Goal: Task Accomplishment & Management: Complete application form

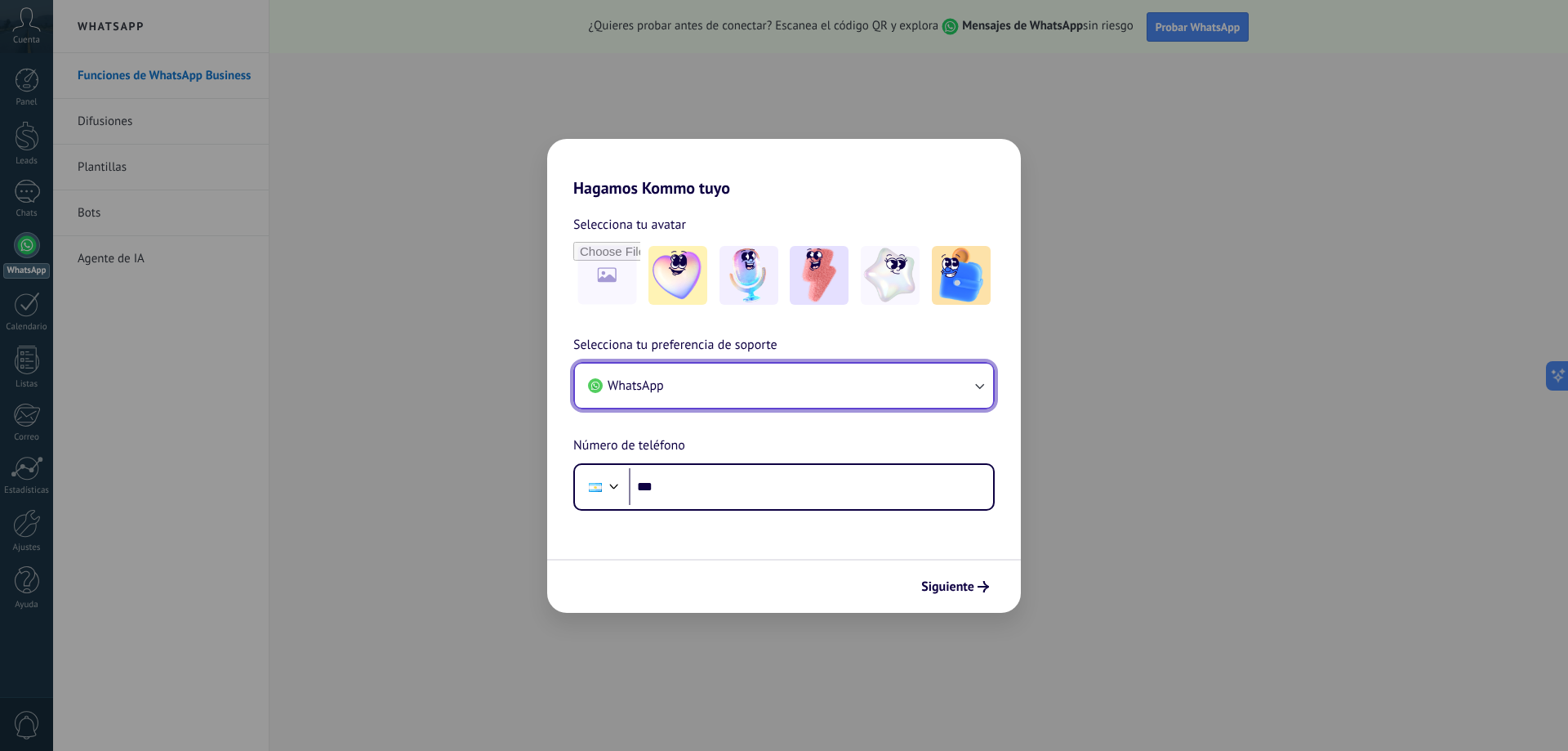
click at [765, 383] on button "WhatsApp" at bounding box center [784, 385] width 418 height 44
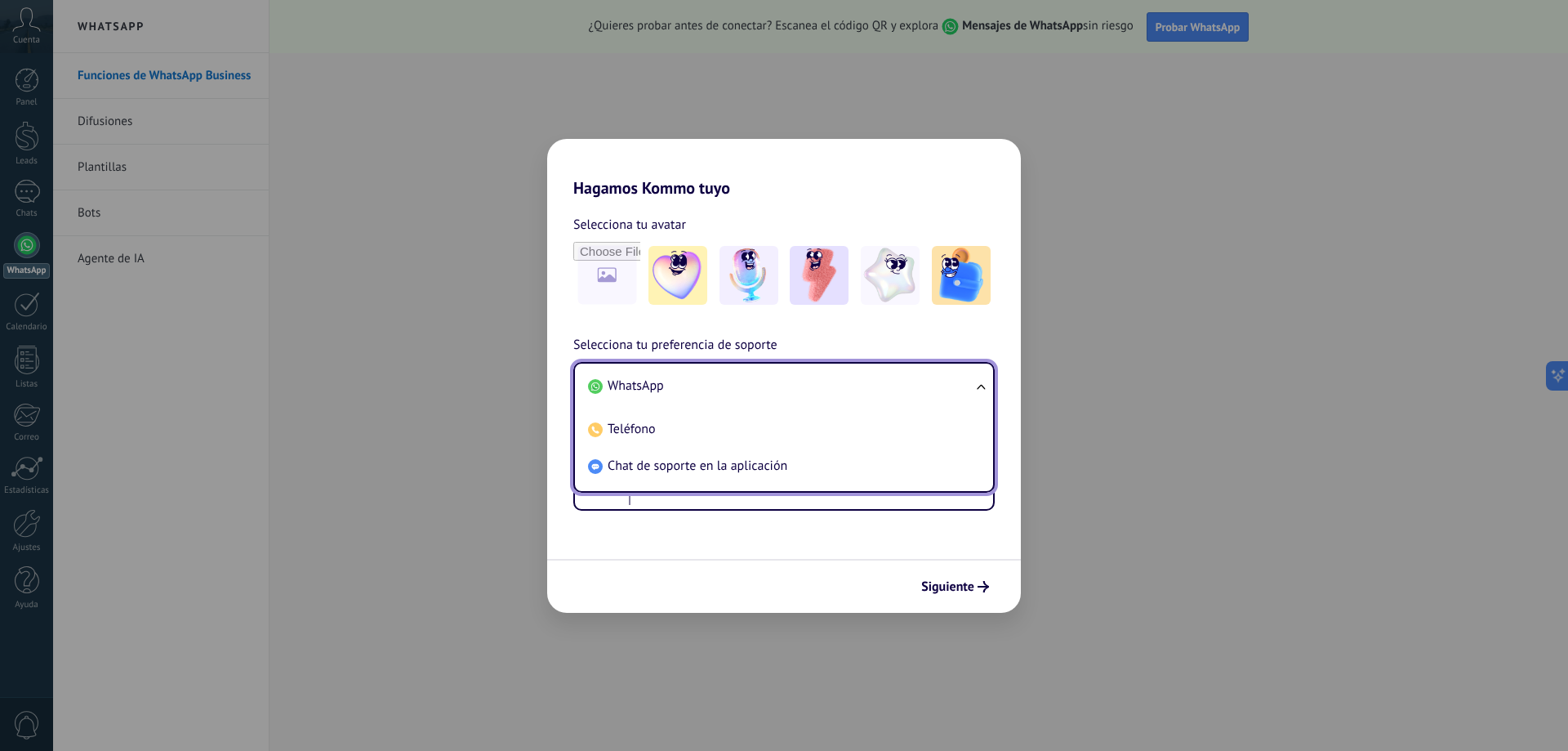
click at [765, 383] on li "WhatsApp" at bounding box center [780, 386] width 399 height 37
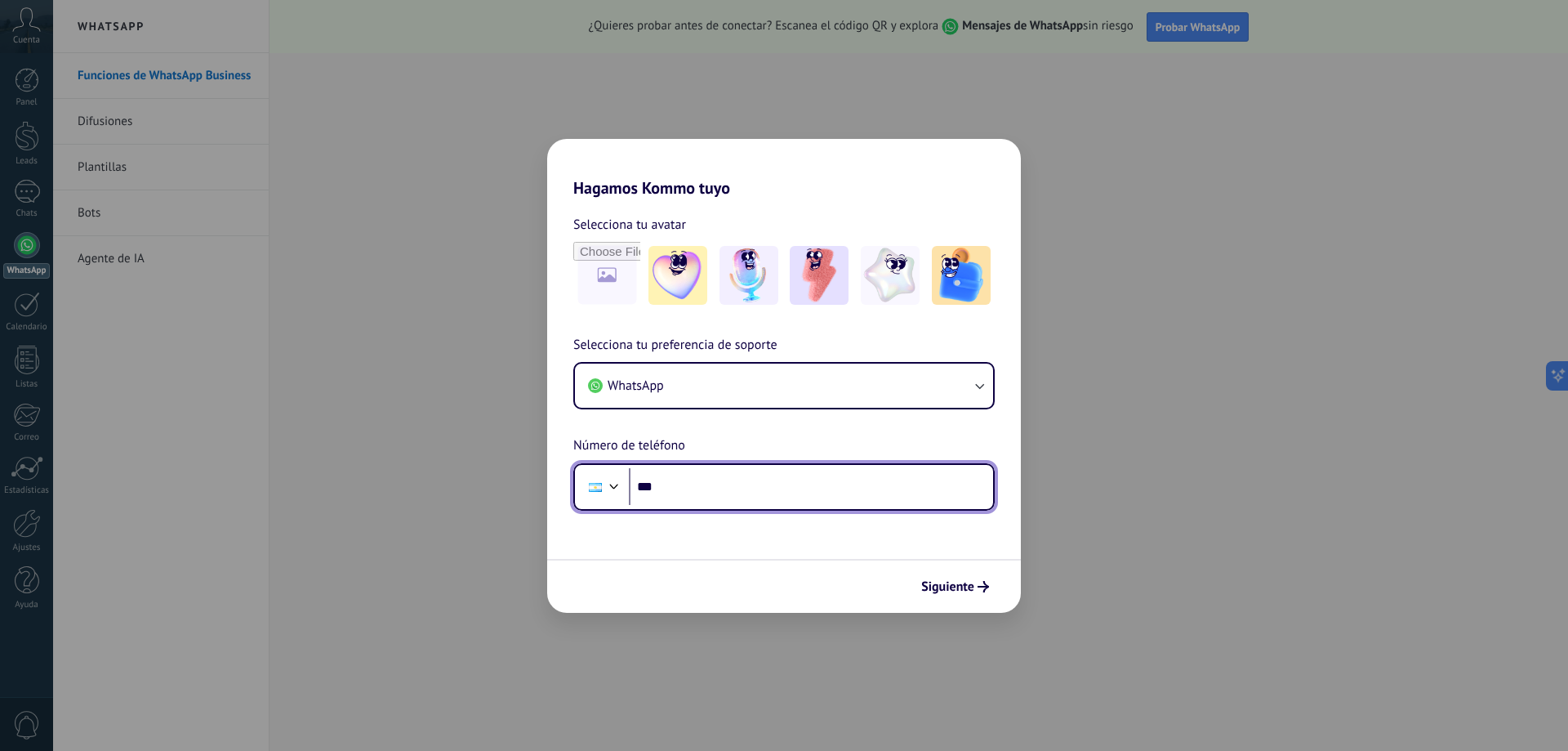
click at [733, 489] on input "***" at bounding box center [811, 487] width 364 height 38
drag, startPoint x: 790, startPoint y: 497, endPoint x: 789, endPoint y: 489, distance: 8.1
click at [789, 490] on input "***" at bounding box center [811, 487] width 364 height 38
type input "**********"
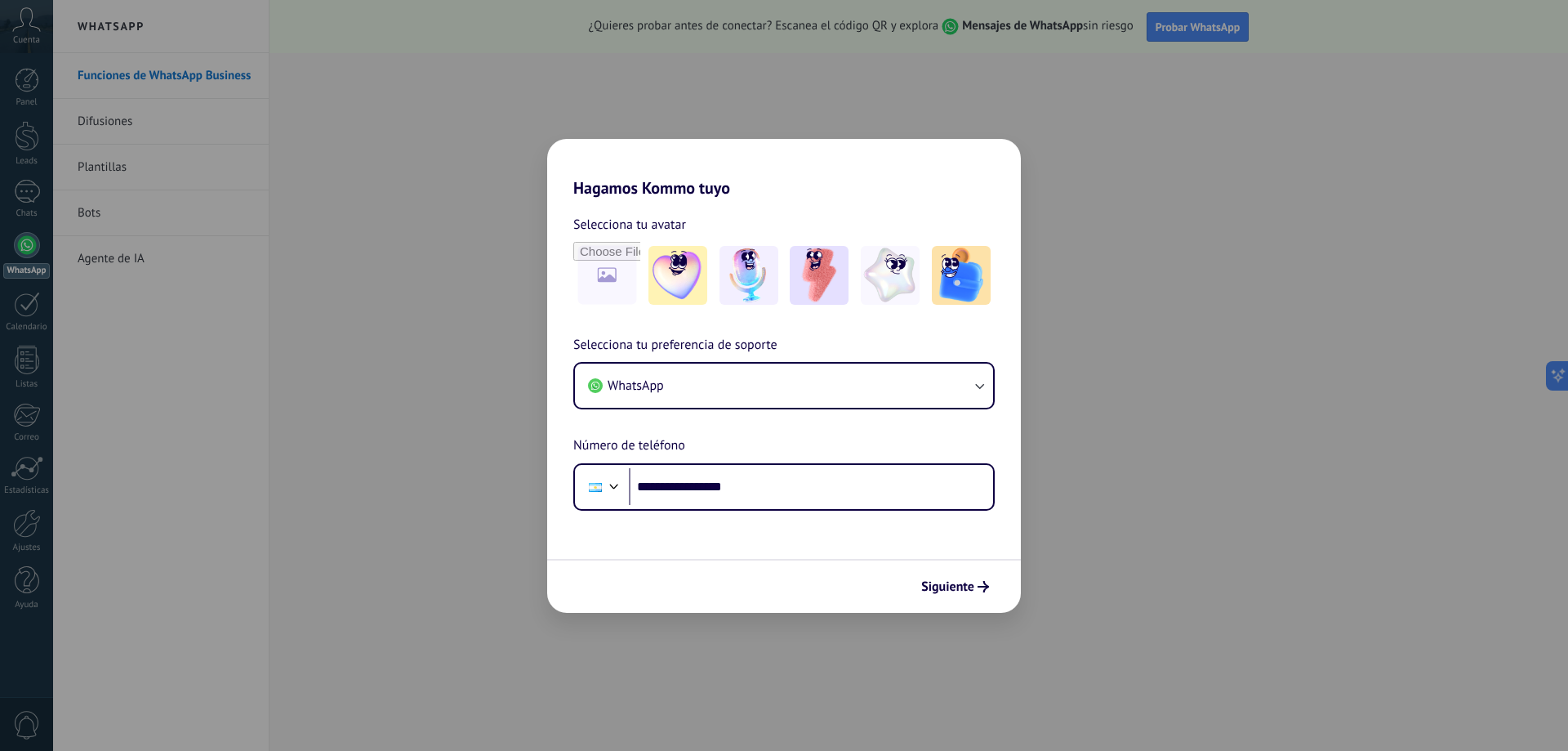
click at [963, 356] on div "**********" at bounding box center [784, 423] width 474 height 176
click at [946, 393] on button "WhatsApp" at bounding box center [784, 385] width 418 height 44
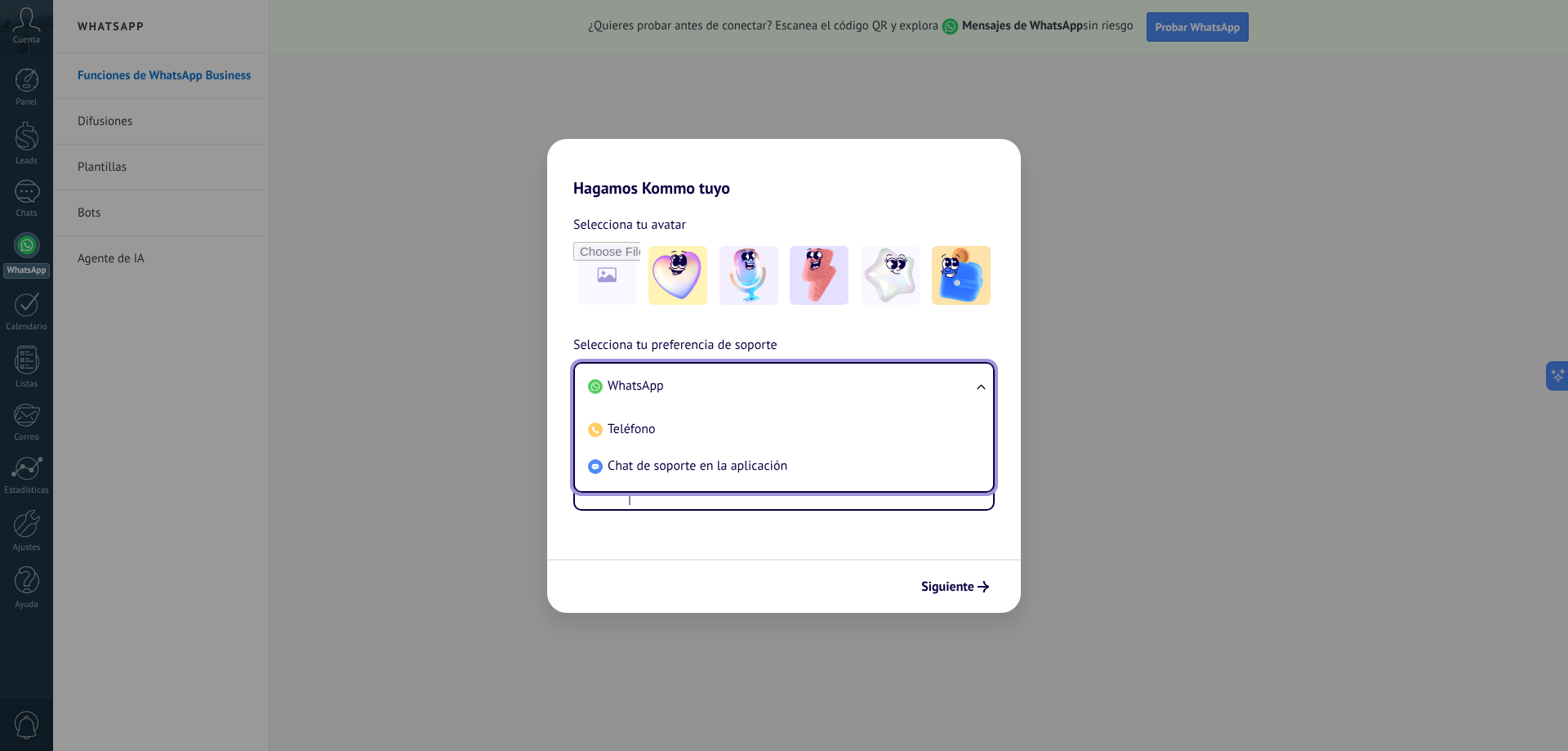
click at [946, 393] on li "WhatsApp" at bounding box center [780, 386] width 399 height 37
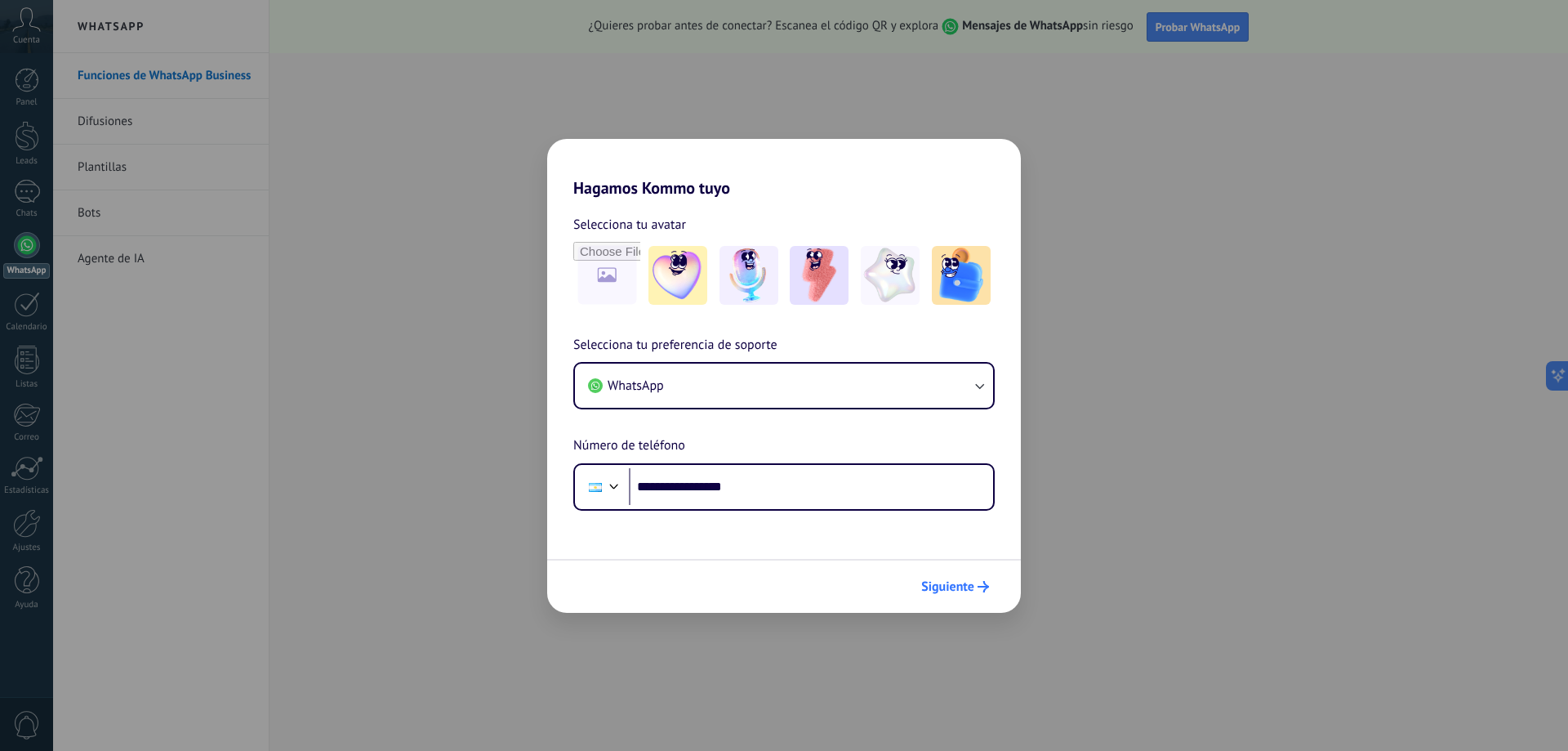
click at [961, 595] on button "Siguiente" at bounding box center [955, 586] width 82 height 27
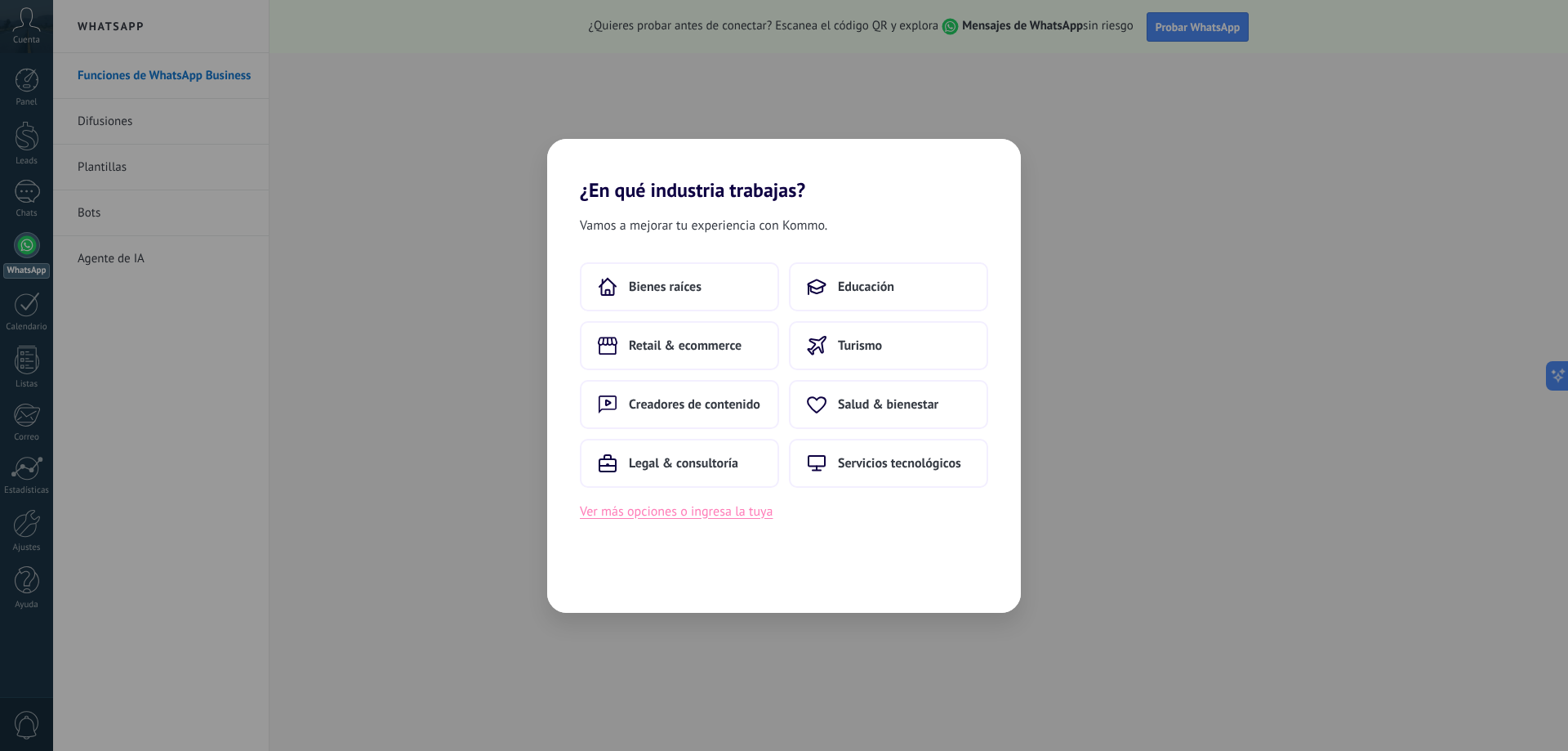
click at [729, 515] on button "Ver más opciones o ingresa la tuya" at bounding box center [676, 511] width 193 height 21
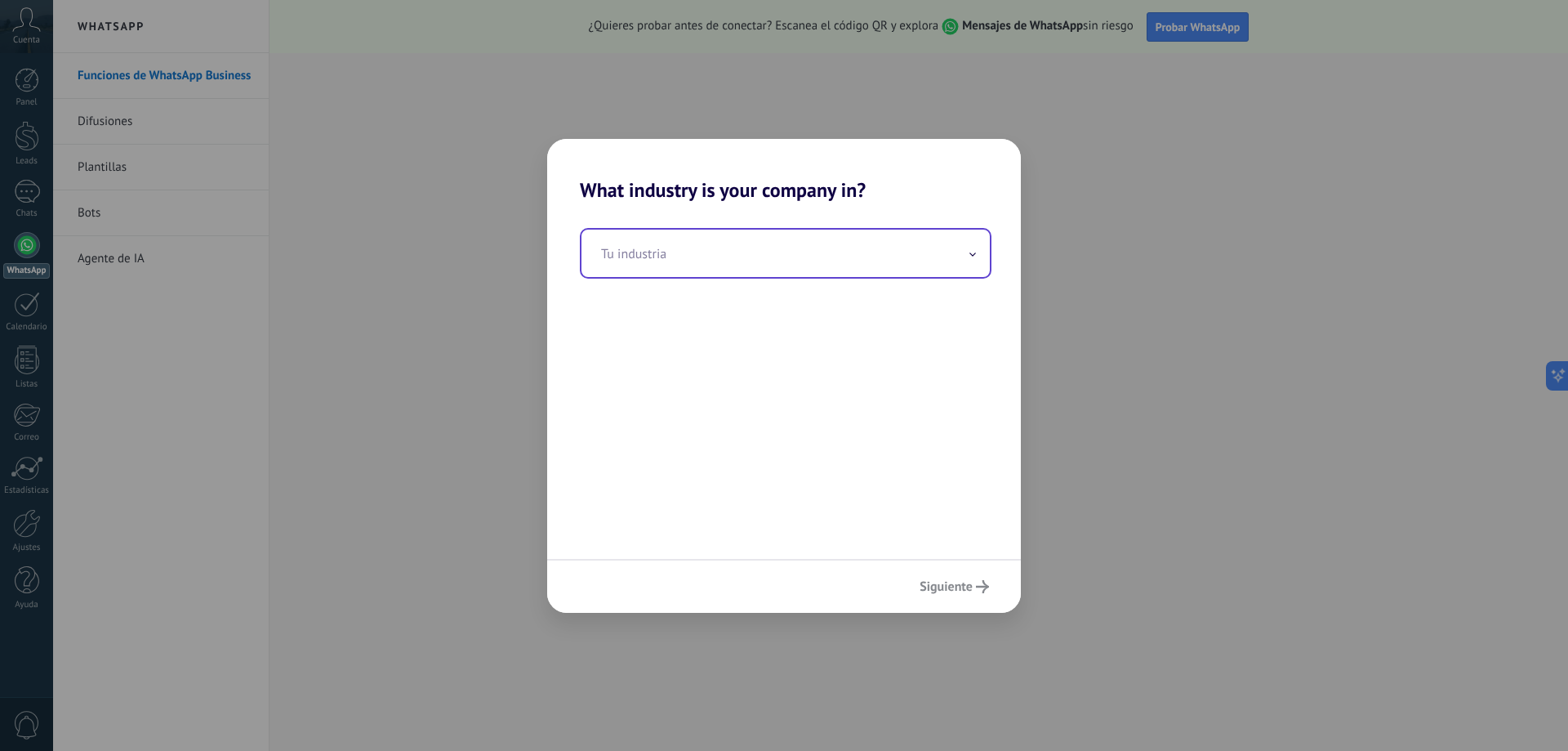
click at [767, 260] on input "text" at bounding box center [785, 253] width 408 height 47
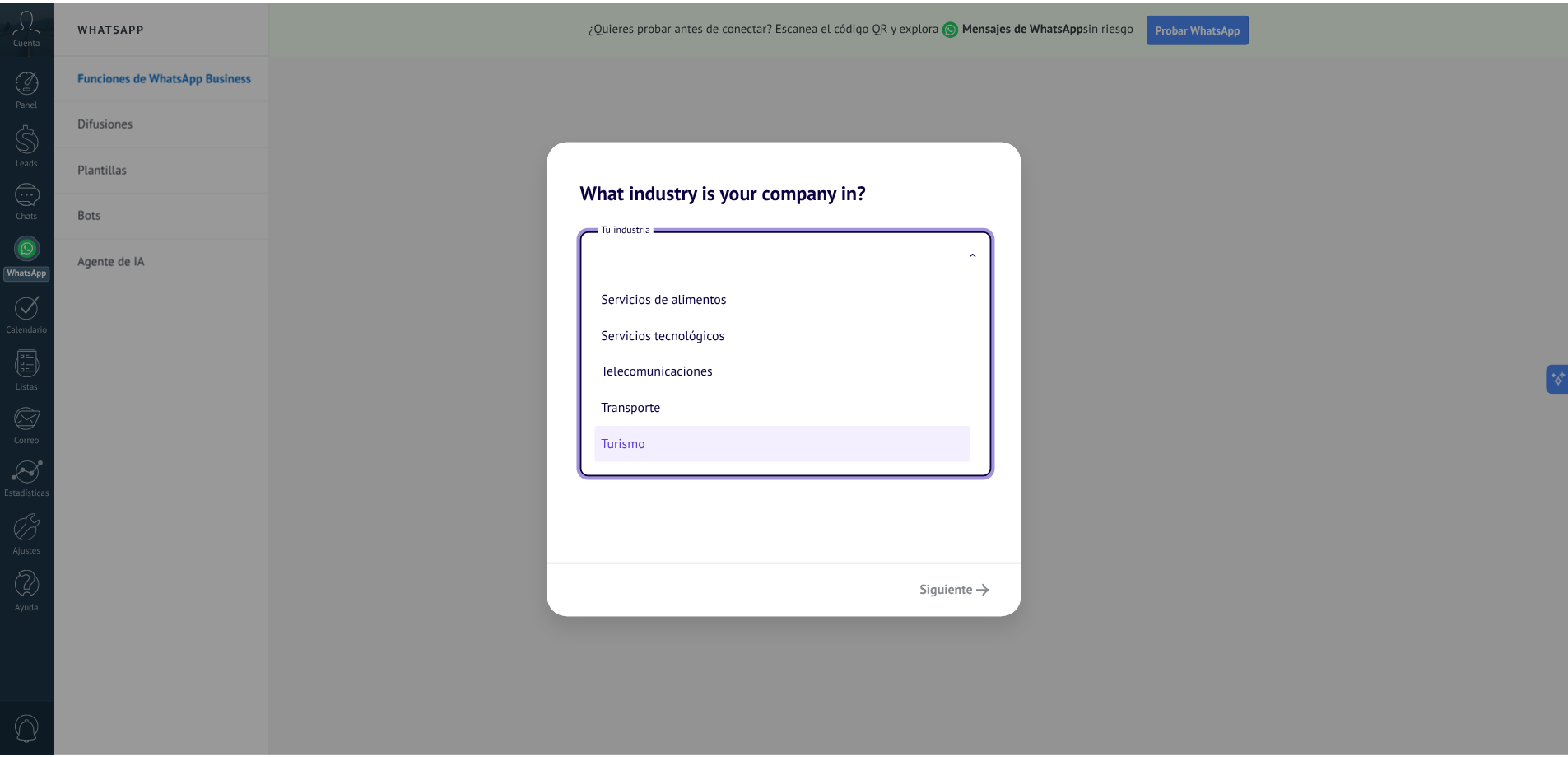
scroll to position [354, 0]
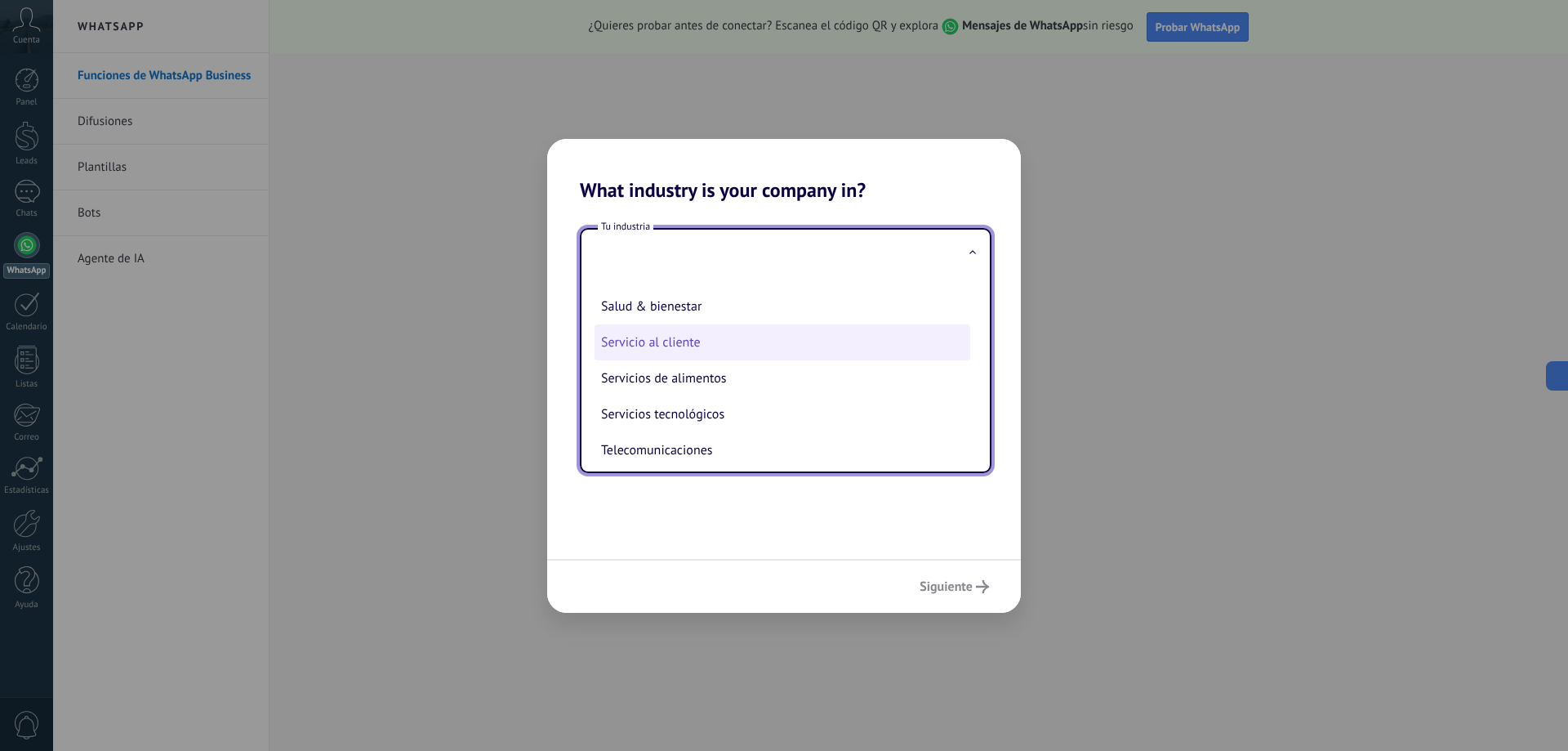
click at [733, 345] on li "Servicio al cliente" at bounding box center [783, 342] width 375 height 36
type input "**********"
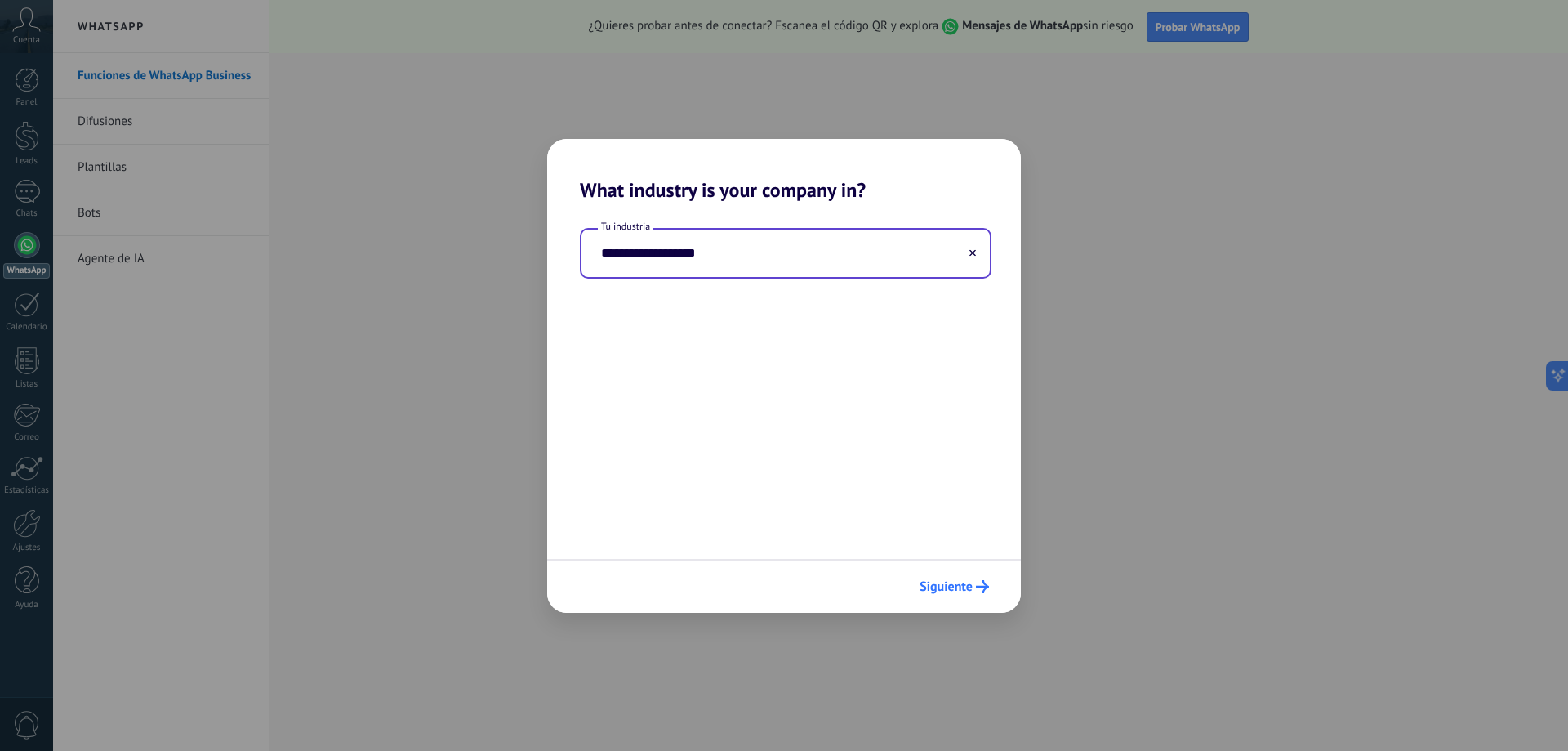
click at [952, 587] on span "Siguiente" at bounding box center [946, 586] width 53 height 11
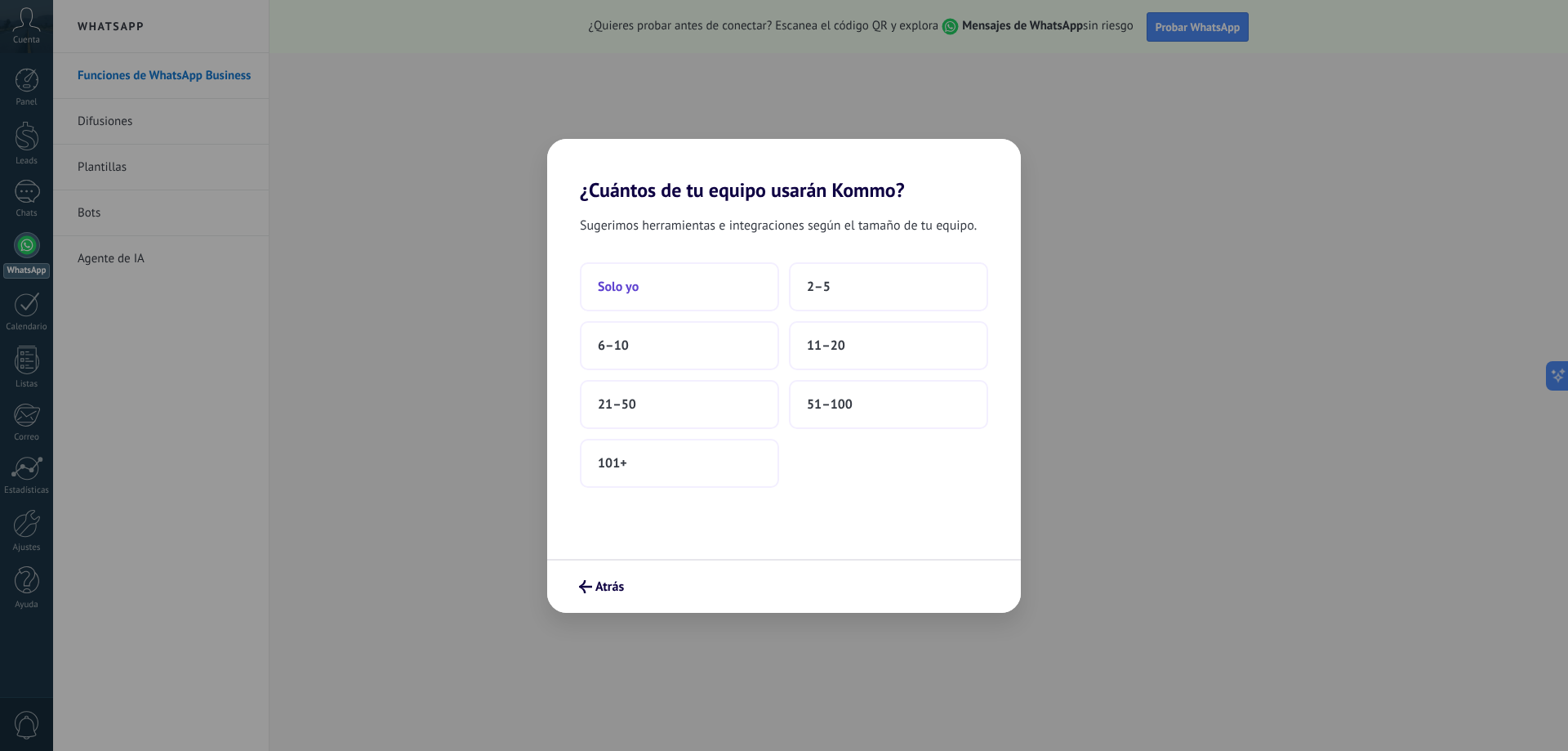
click at [649, 299] on button "Solo yo" at bounding box center [679, 286] width 199 height 49
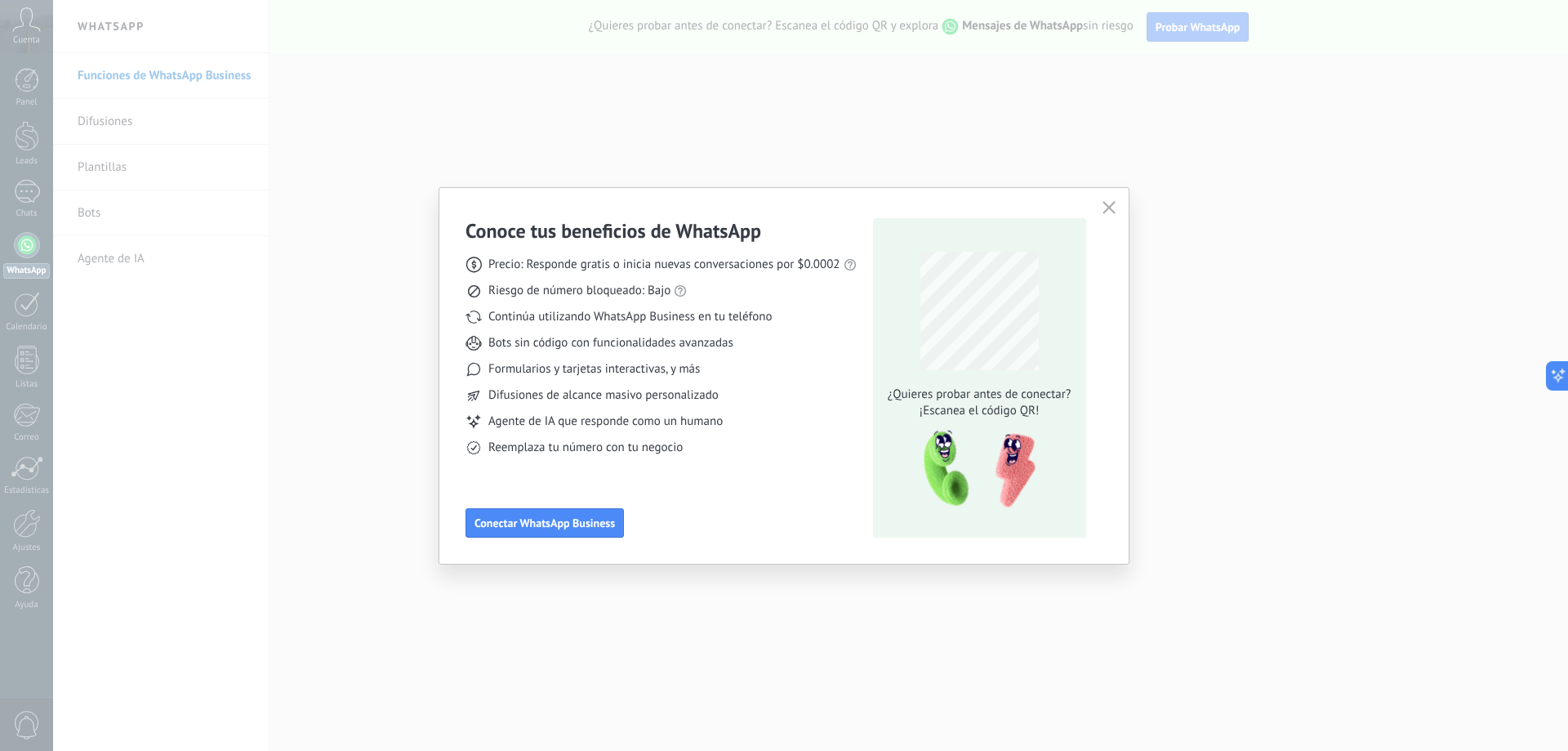
click at [335, 393] on div "Conoce tus beneficios de WhatsApp Precio: Responde gratis o inicia nuevas conve…" at bounding box center [784, 376] width 1568 height 751
click at [991, 403] on span "¡Escanea el código QR!" at bounding box center [979, 411] width 193 height 16
click at [1109, 207] on use "button" at bounding box center [1108, 207] width 12 height 12
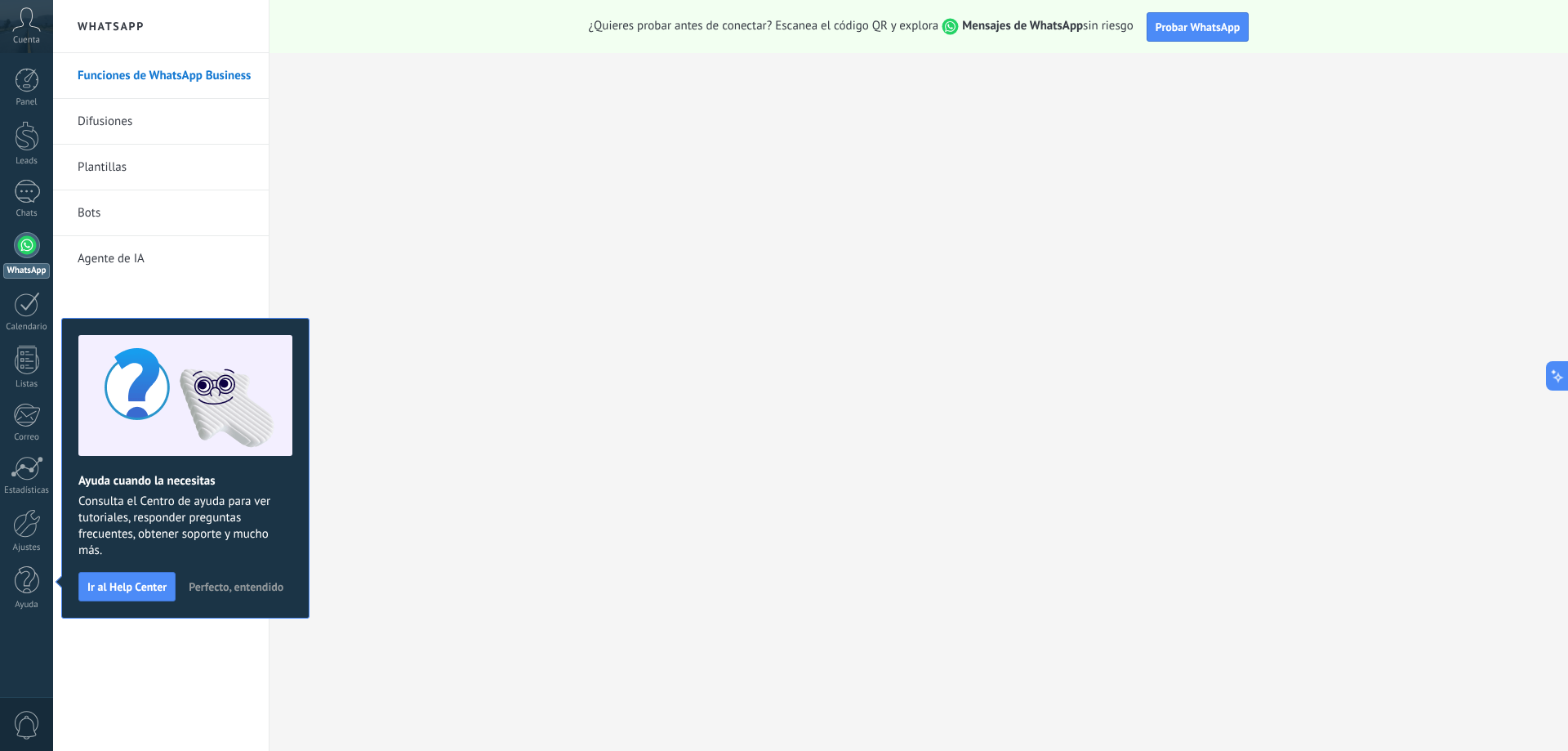
click at [211, 588] on span "Perfecto, entendido" at bounding box center [236, 586] width 95 height 11
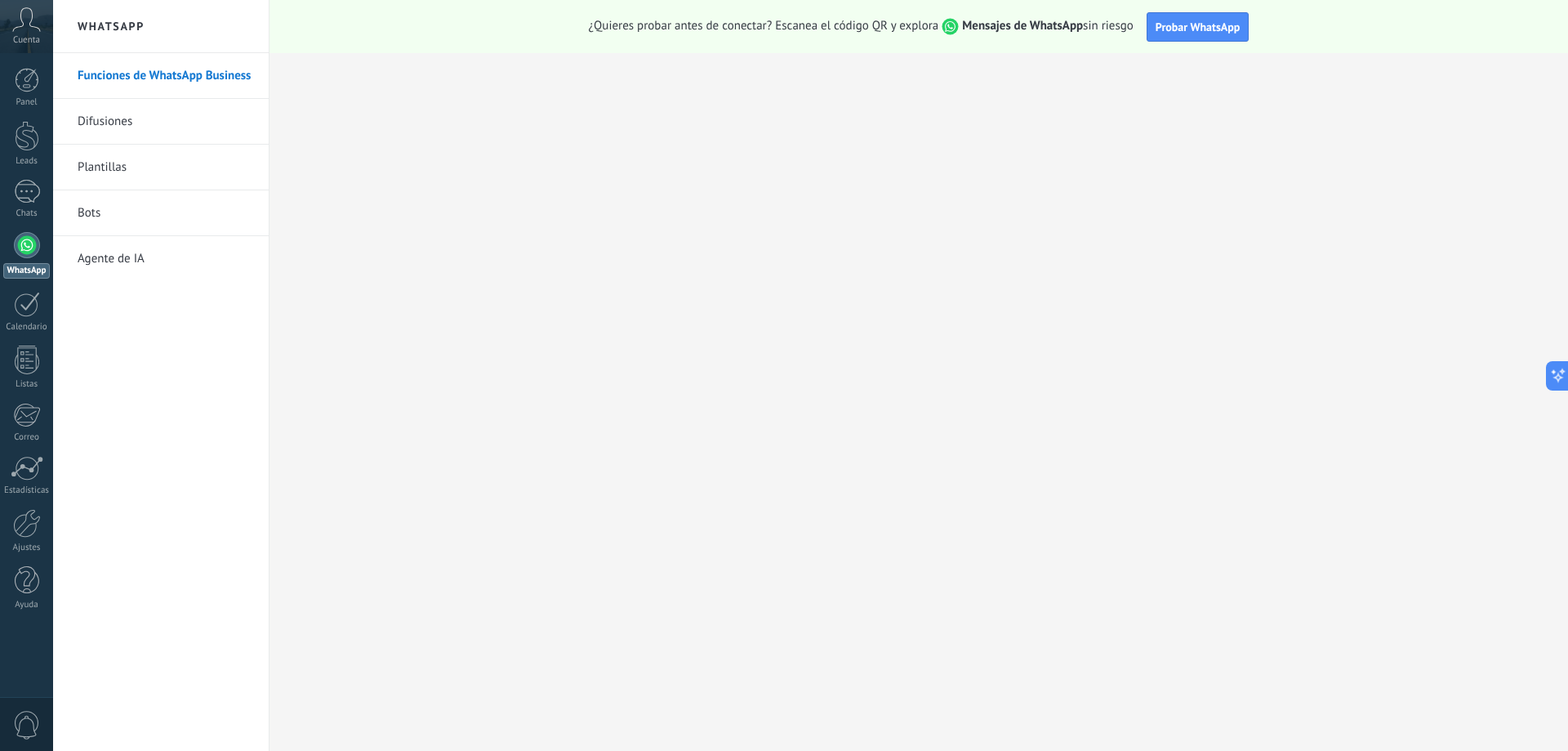
click at [26, 41] on span "Cuenta" at bounding box center [26, 40] width 27 height 10
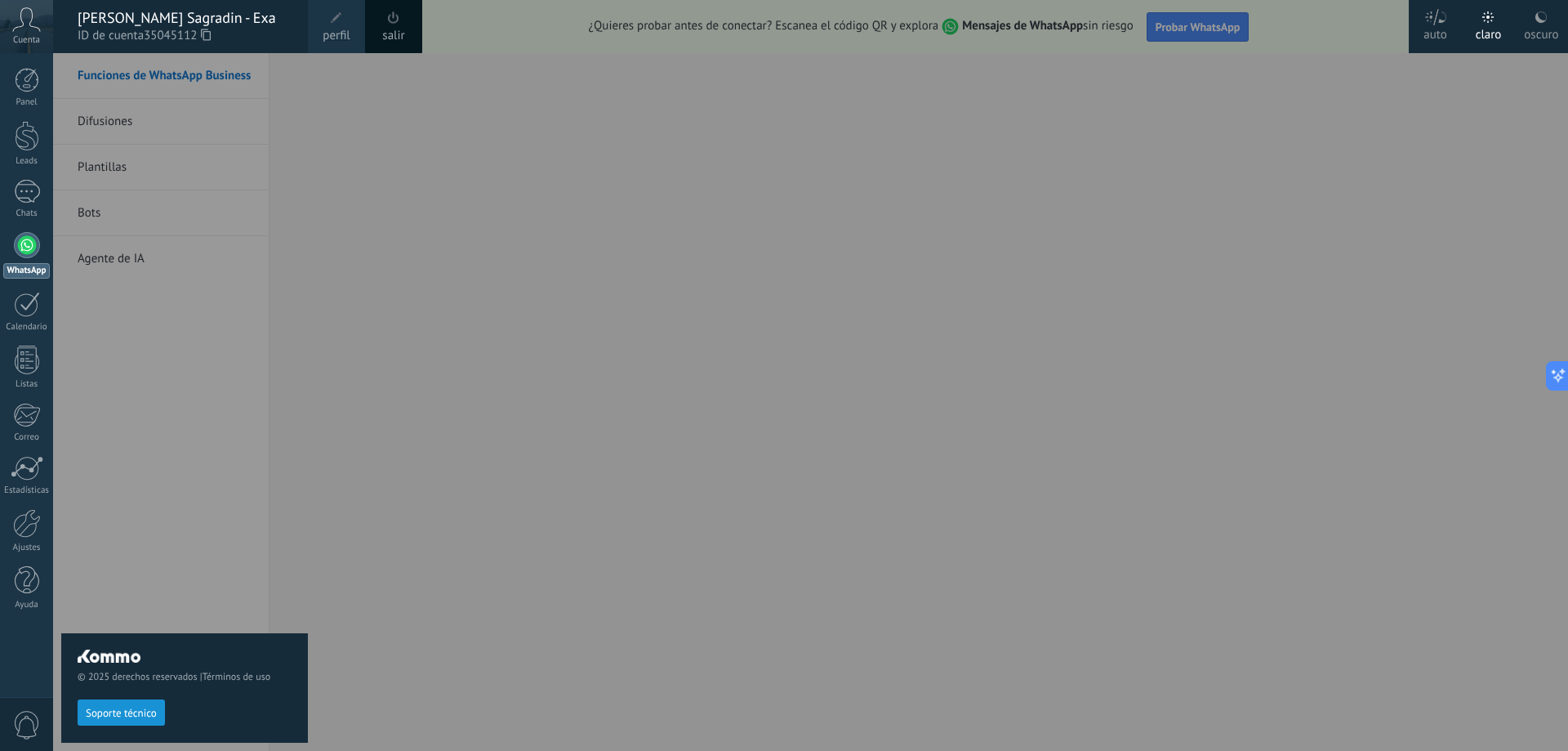
click at [183, 36] on span "35045112" at bounding box center [177, 35] width 67 height 18
click at [337, 25] on span at bounding box center [336, 17] width 18 height 18
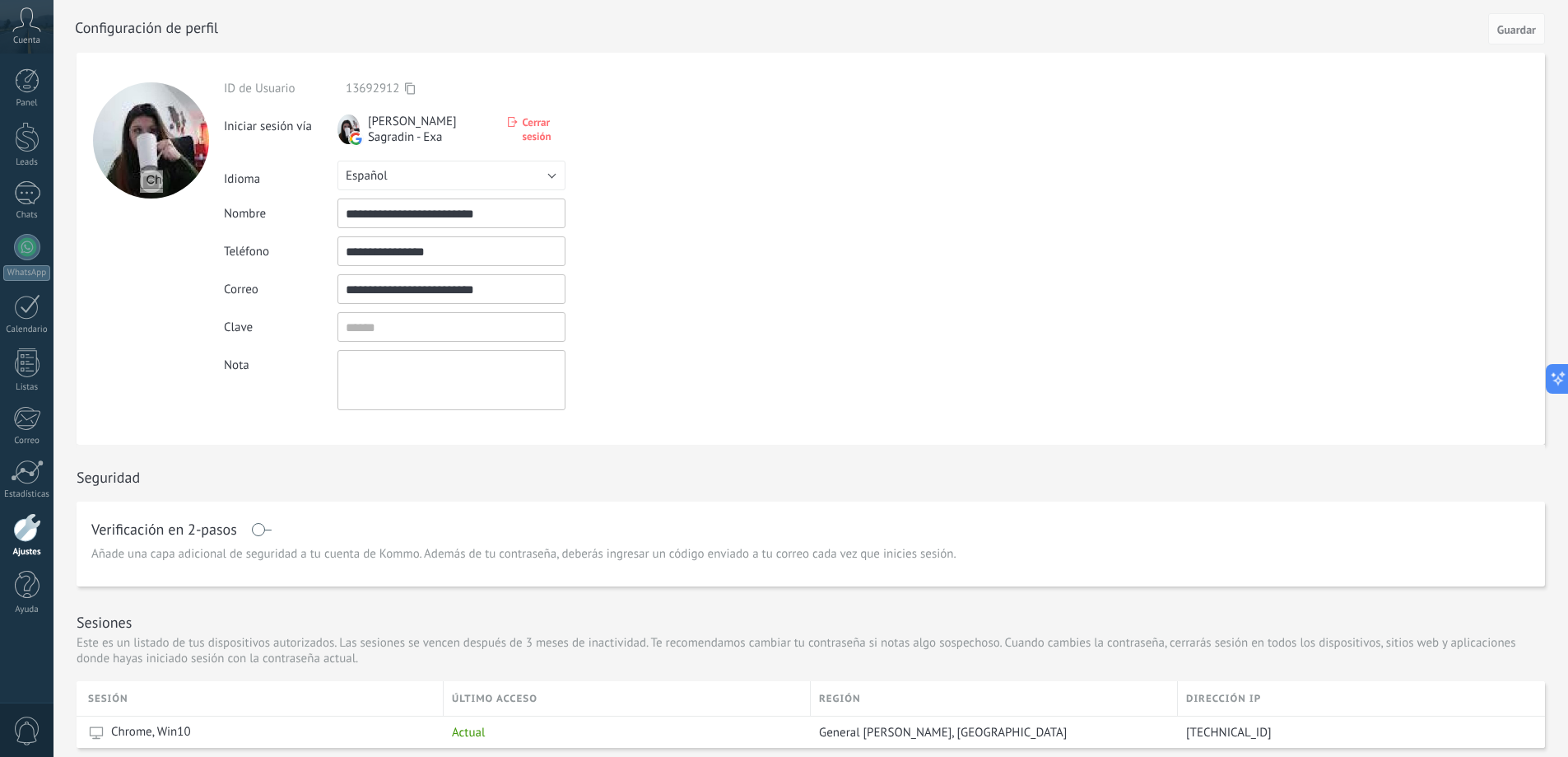
drag, startPoint x: 438, startPoint y: 218, endPoint x: 384, endPoint y: 218, distance: 54.0
click at [384, 218] on input "**********" at bounding box center [452, 213] width 228 height 29
type input "**********"
click at [1525, 25] on span "Guardar" at bounding box center [1516, 29] width 39 height 11
click at [39, 194] on div at bounding box center [27, 194] width 26 height 24
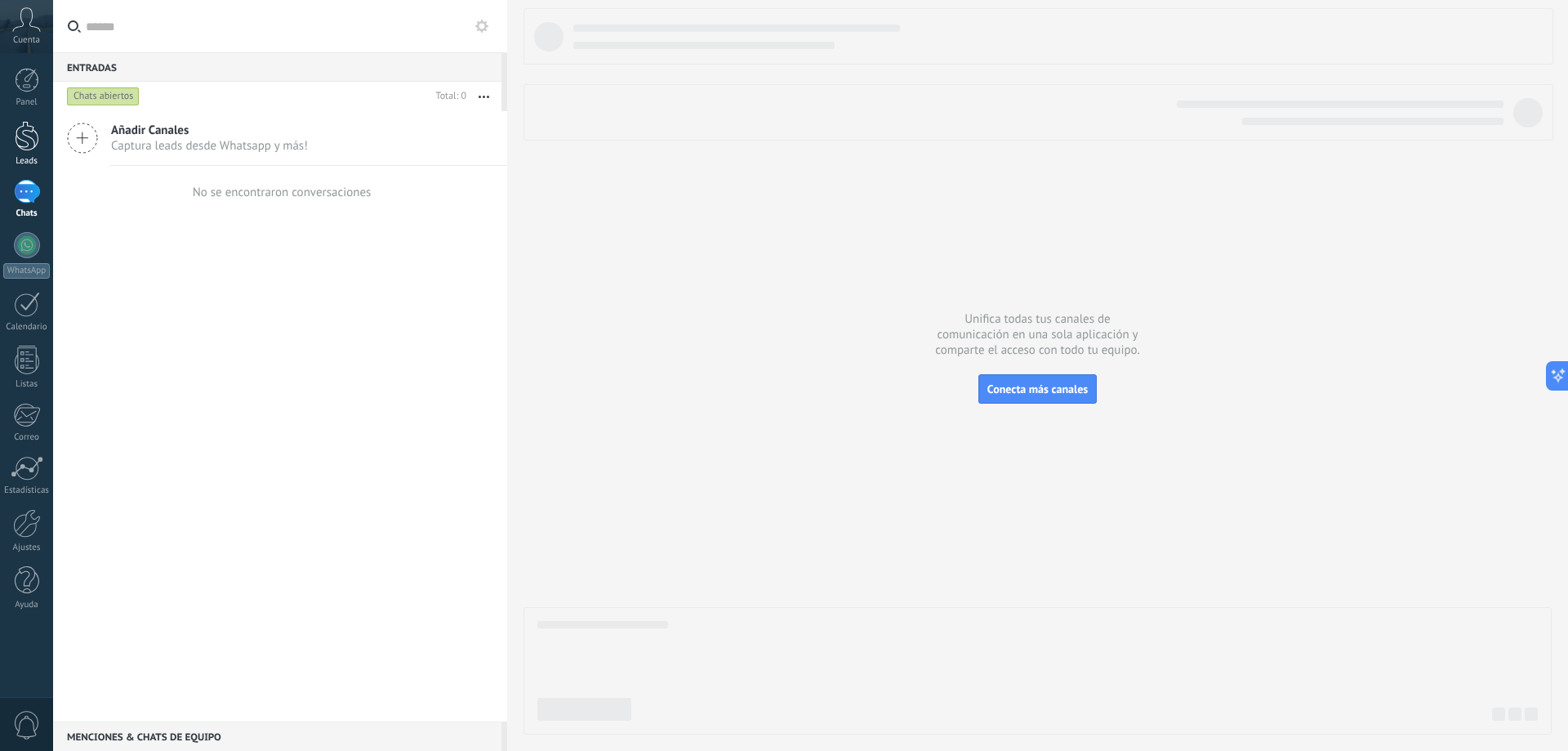
click at [33, 147] on div at bounding box center [27, 135] width 25 height 30
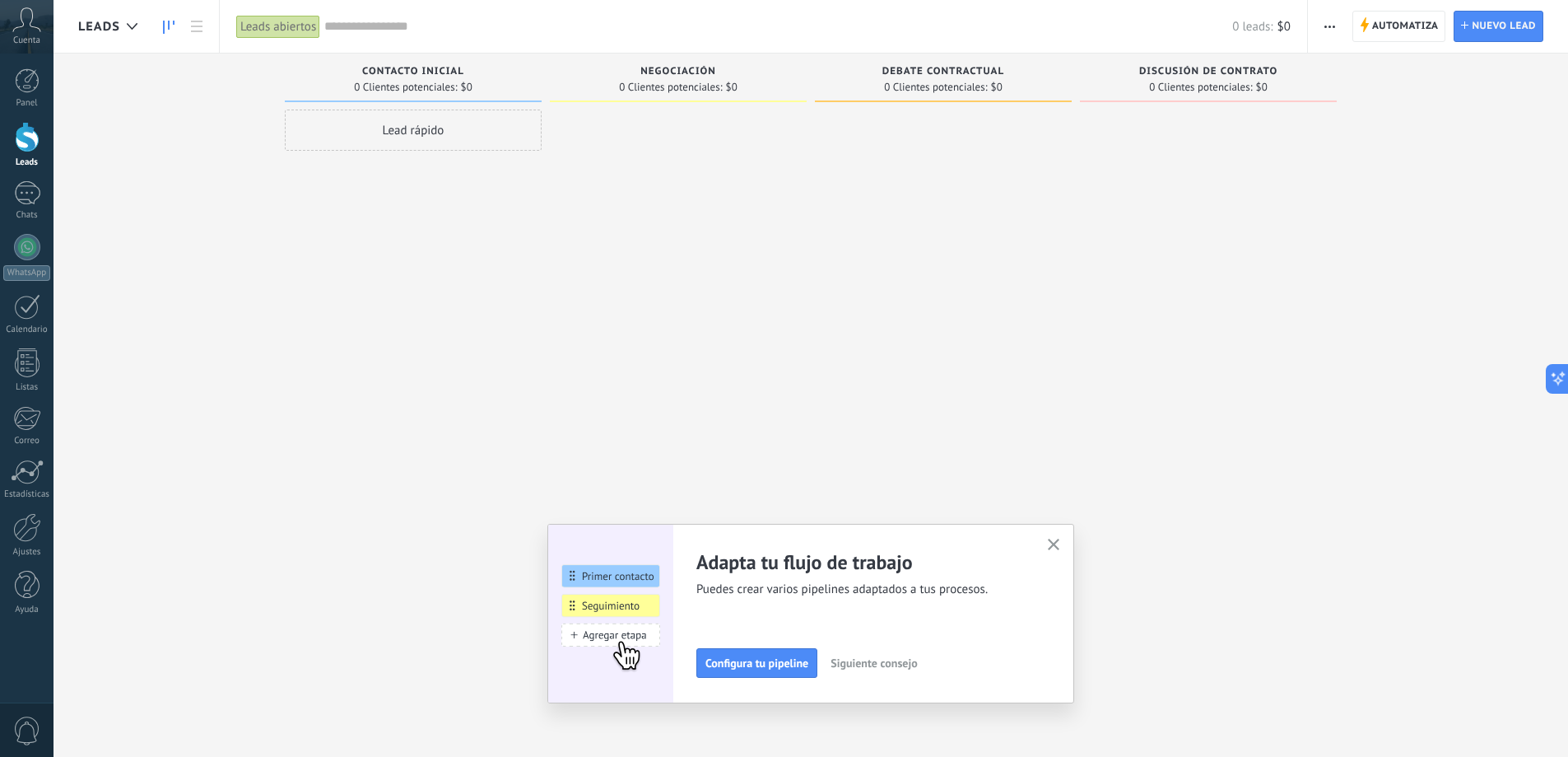
click at [1057, 544] on use "button" at bounding box center [1054, 544] width 12 height 12
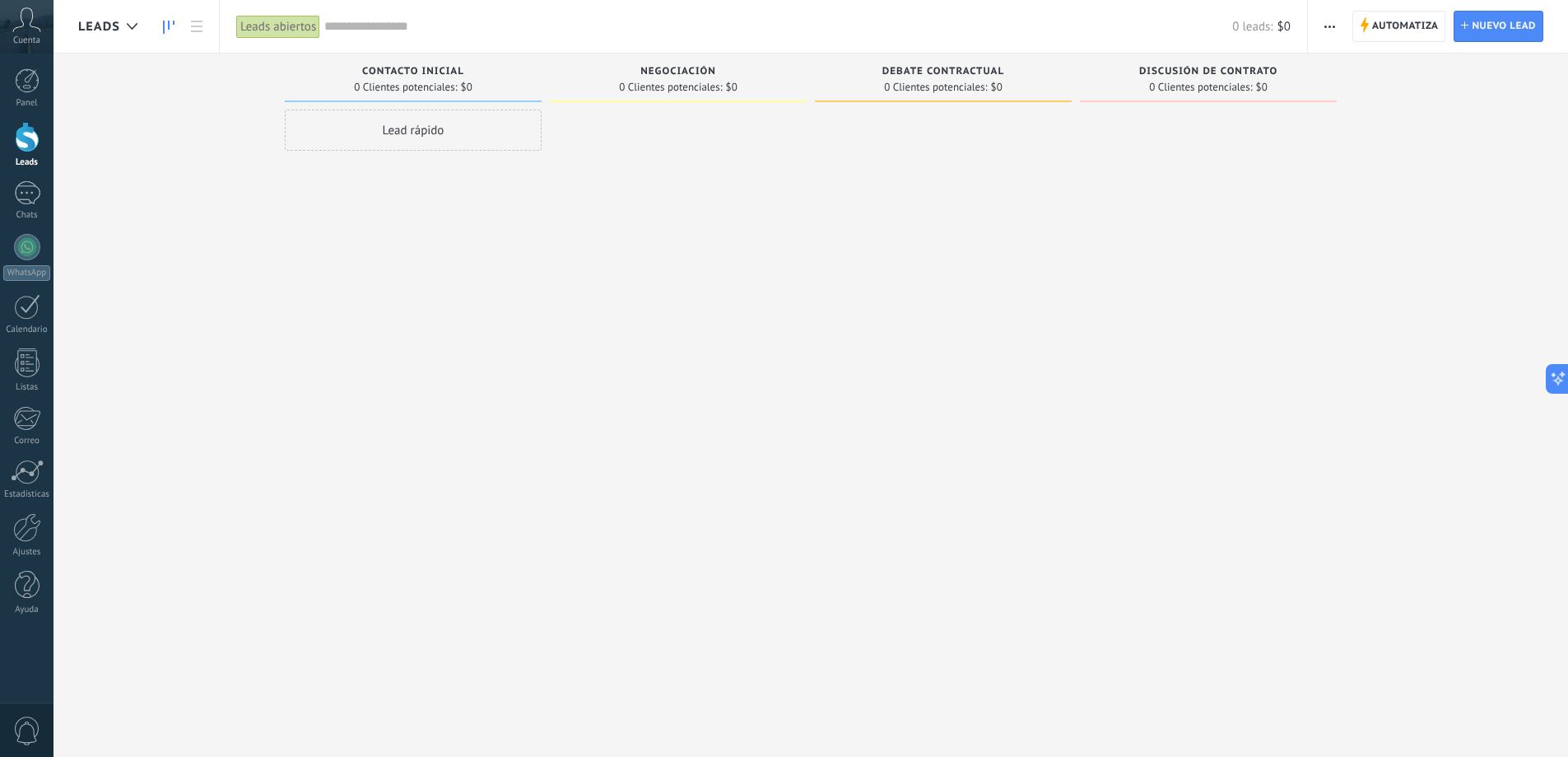
click at [1340, 35] on button "button" at bounding box center [1330, 26] width 24 height 31
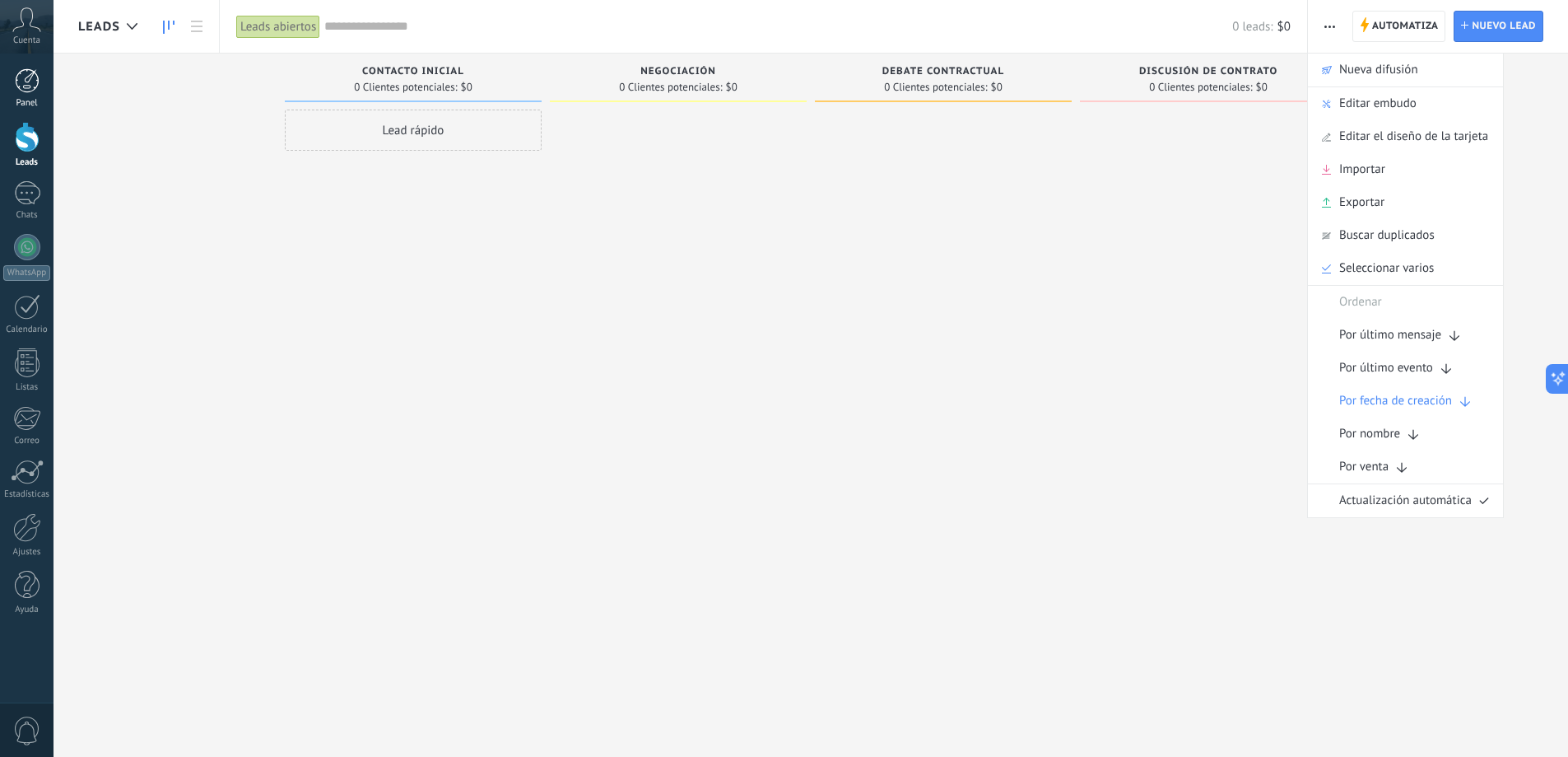
click at [27, 98] on div "Panel" at bounding box center [27, 103] width 48 height 10
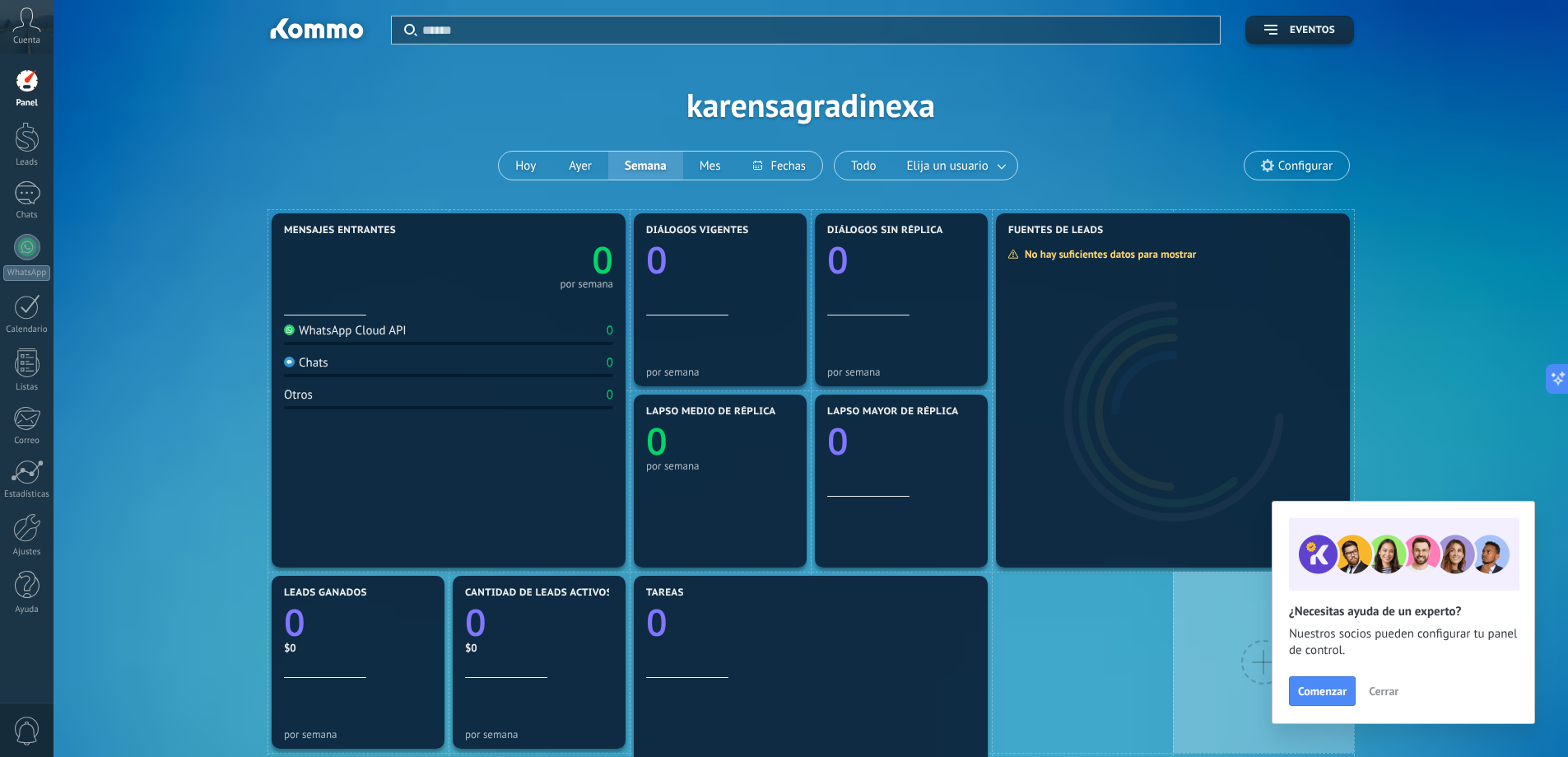
click at [1384, 689] on span "Cerrar" at bounding box center [1383, 690] width 29 height 11
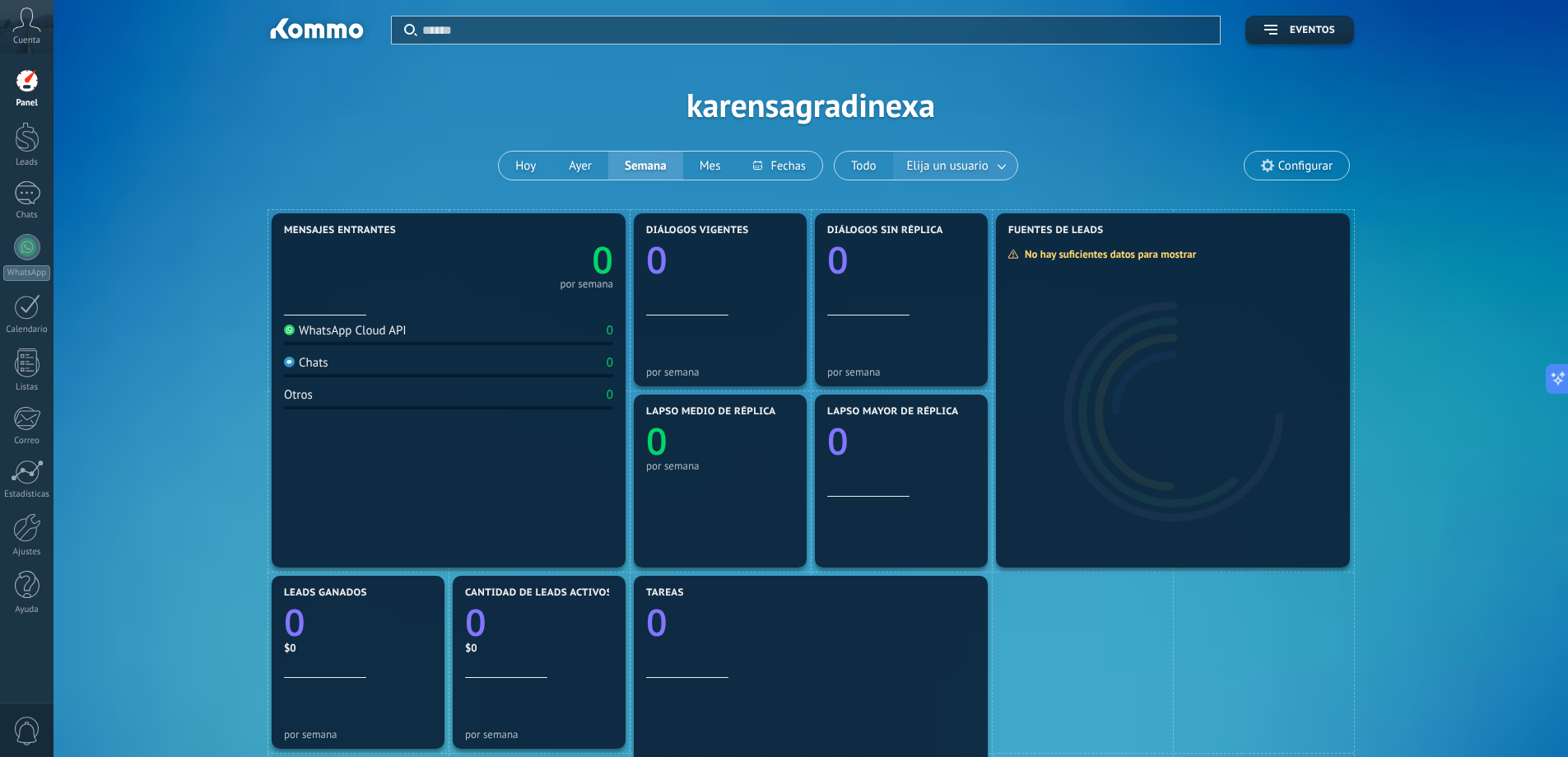
click at [985, 162] on span "Elija un usuario" at bounding box center [948, 166] width 88 height 22
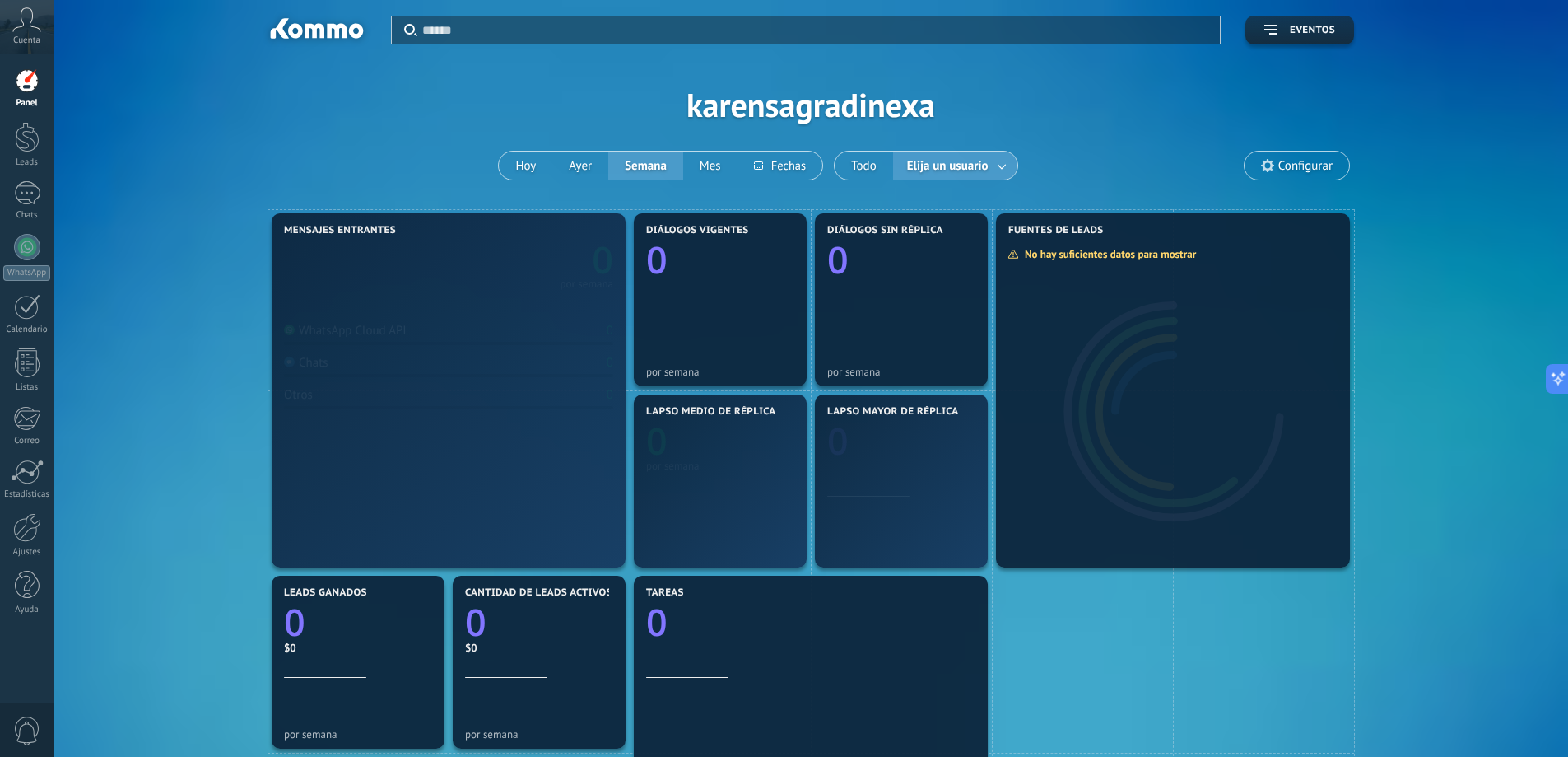
click at [985, 162] on span "Elija un usuario" at bounding box center [948, 166] width 88 height 22
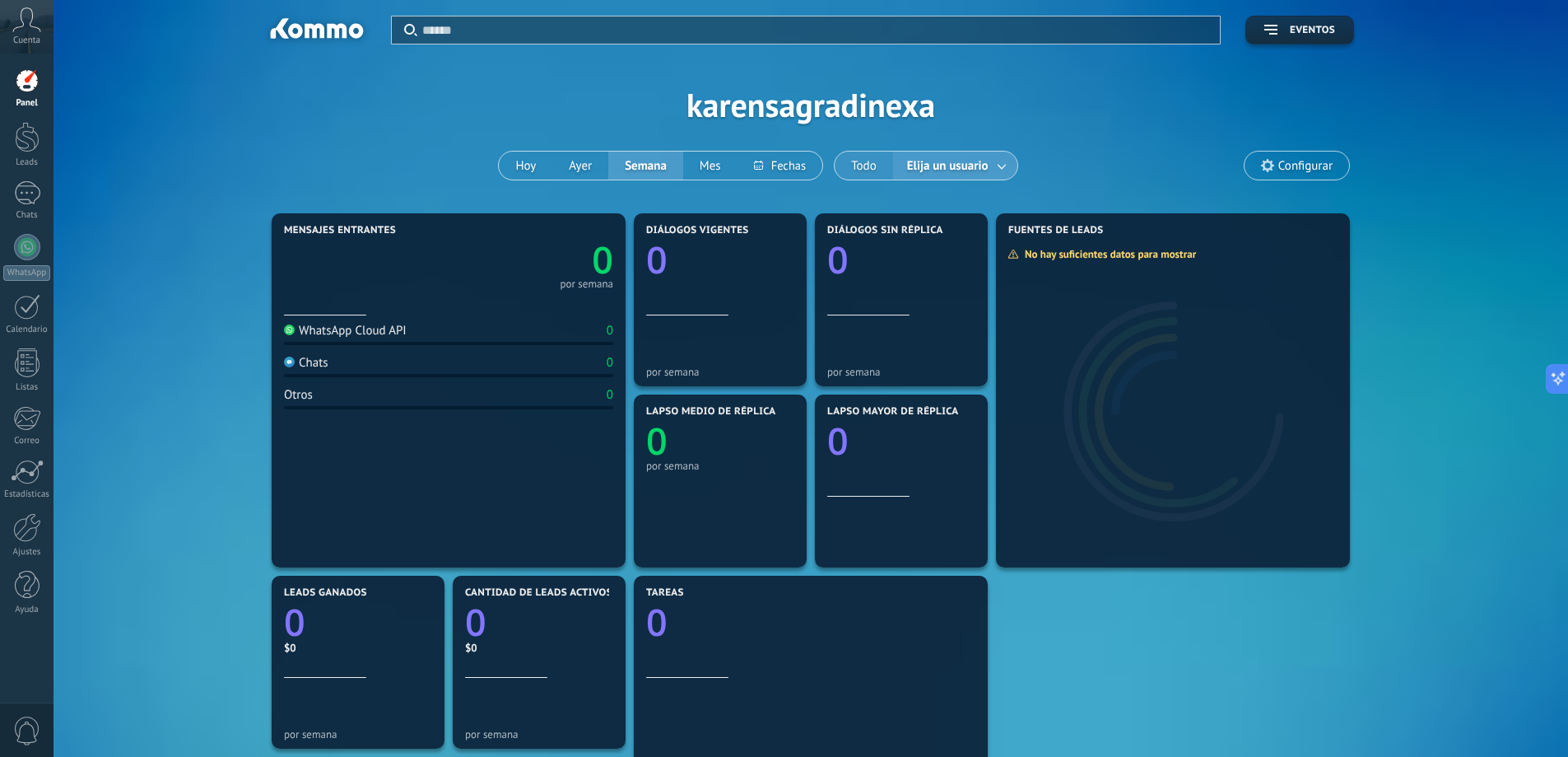
click at [887, 164] on button "Todo" at bounding box center [864, 165] width 59 height 28
click at [15, 294] on div at bounding box center [27, 307] width 26 height 26
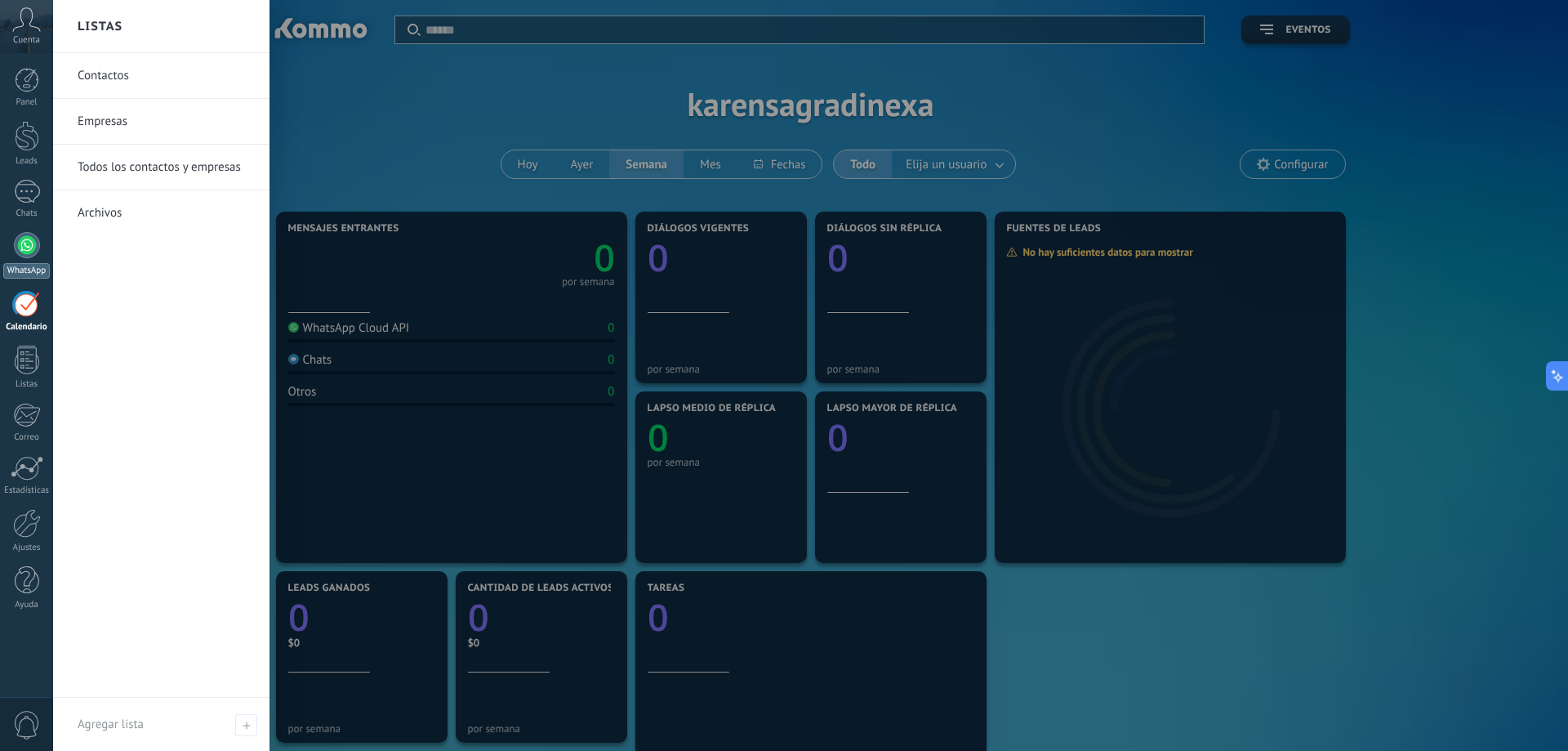
click at [25, 249] on div at bounding box center [27, 245] width 26 height 26
